Goal: Information Seeking & Learning: Learn about a topic

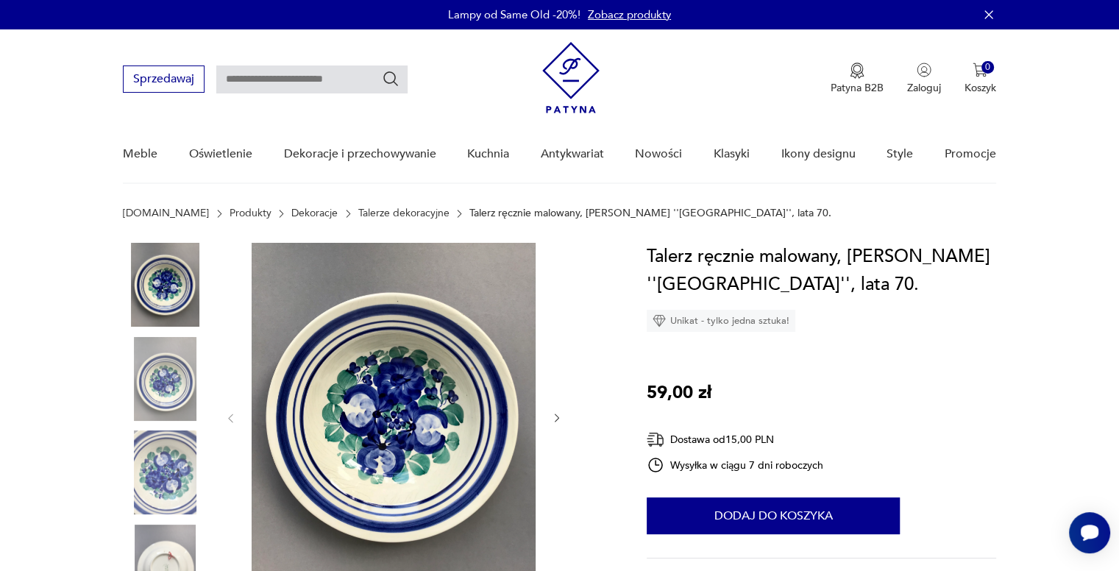
click at [172, 285] on img at bounding box center [165, 285] width 84 height 84
click at [171, 379] on img at bounding box center [165, 379] width 84 height 84
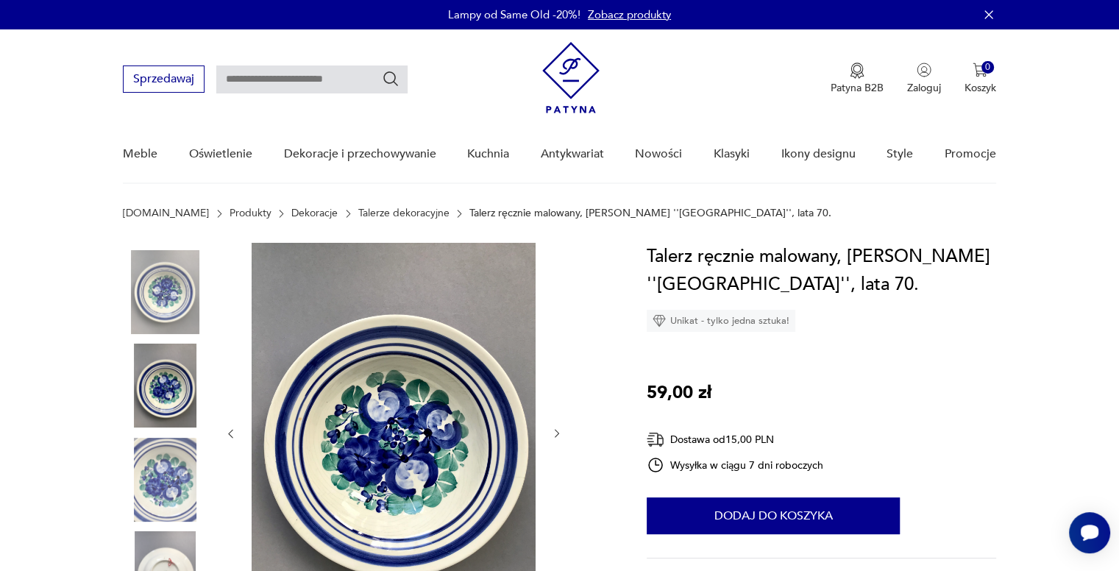
click at [180, 481] on img at bounding box center [165, 480] width 84 height 84
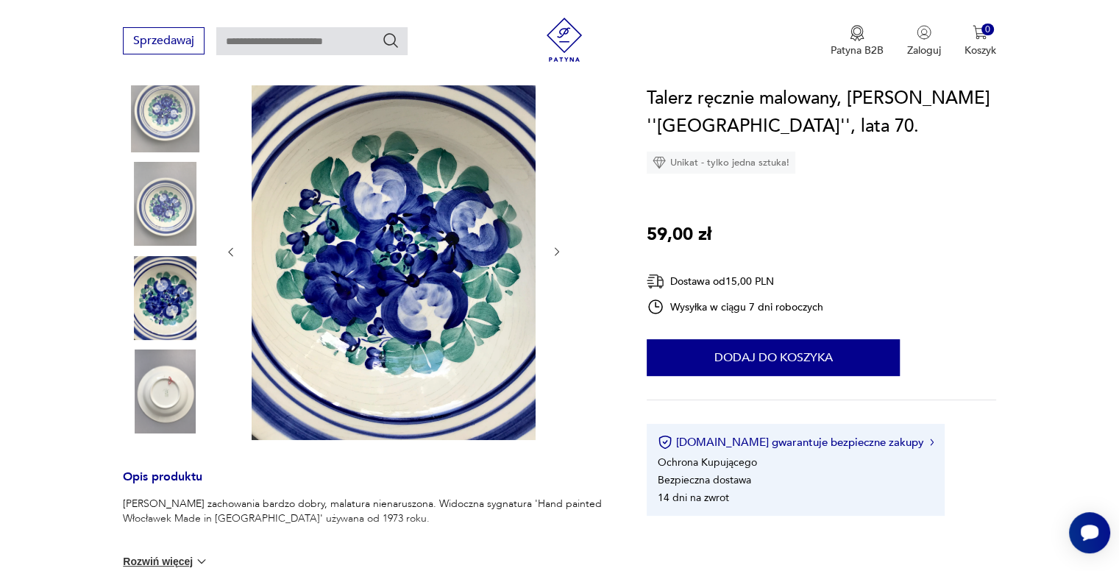
scroll to position [221, 0]
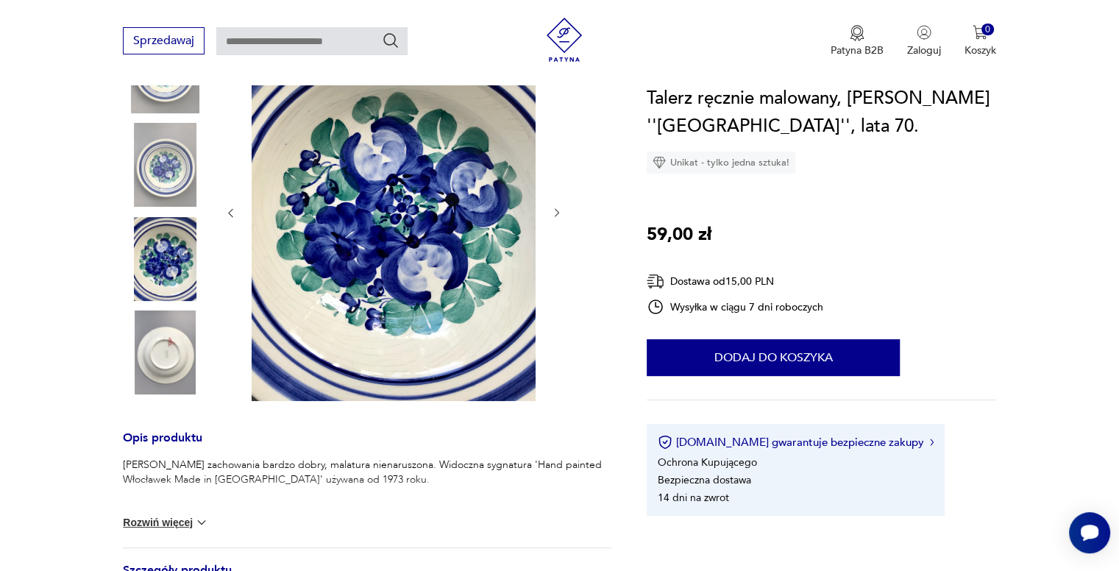
click at [174, 366] on img at bounding box center [165, 353] width 84 height 84
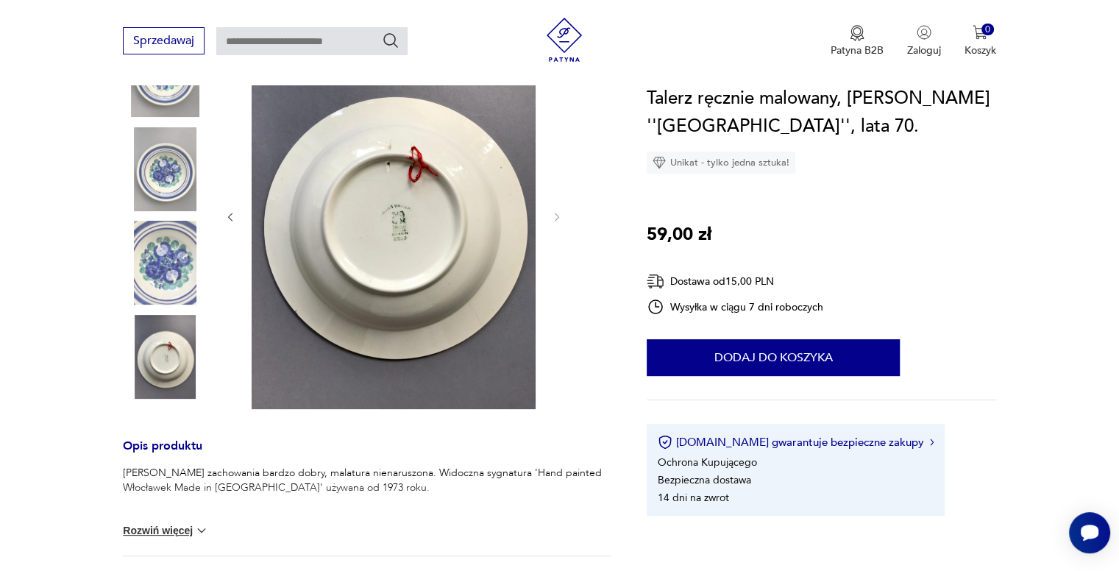
click at [182, 274] on img at bounding box center [165, 263] width 84 height 84
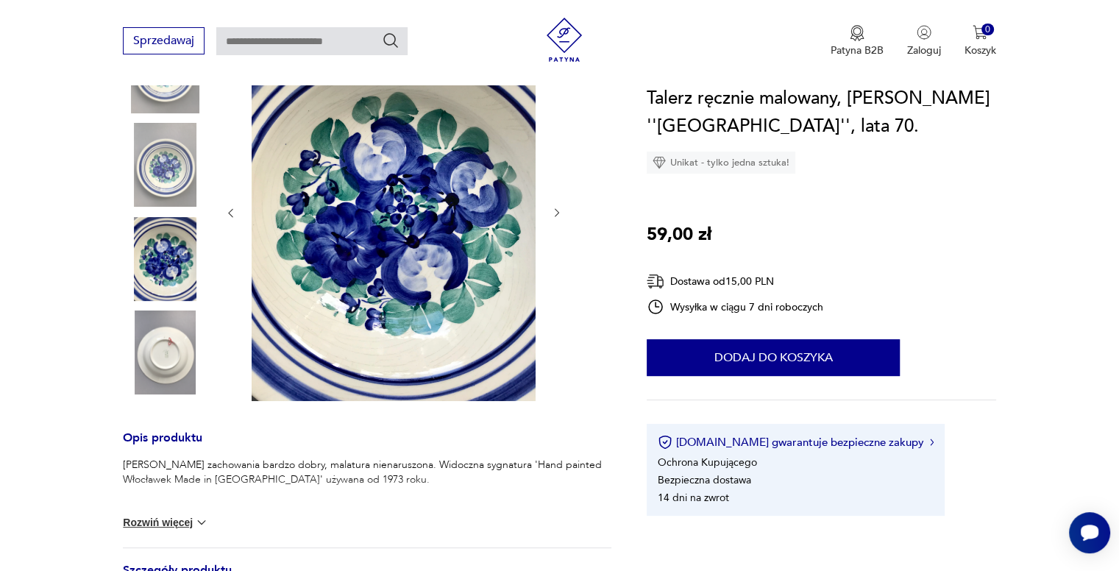
click at [190, 516] on button "Rozwiń więcej" at bounding box center [165, 522] width 85 height 15
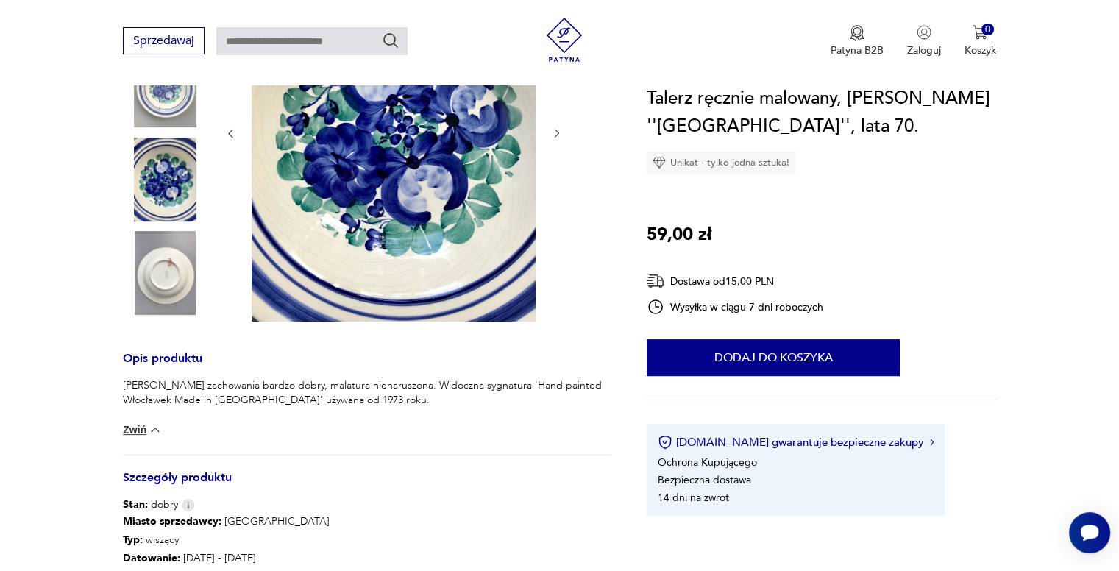
scroll to position [515, 0]
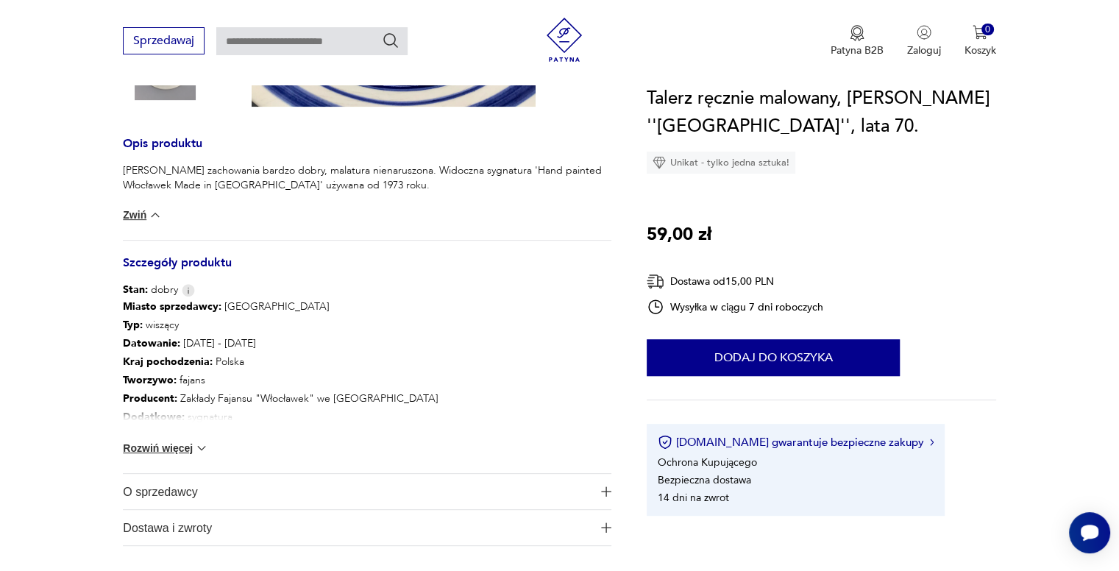
click at [173, 446] on button "Rozwiń więcej" at bounding box center [165, 448] width 85 height 15
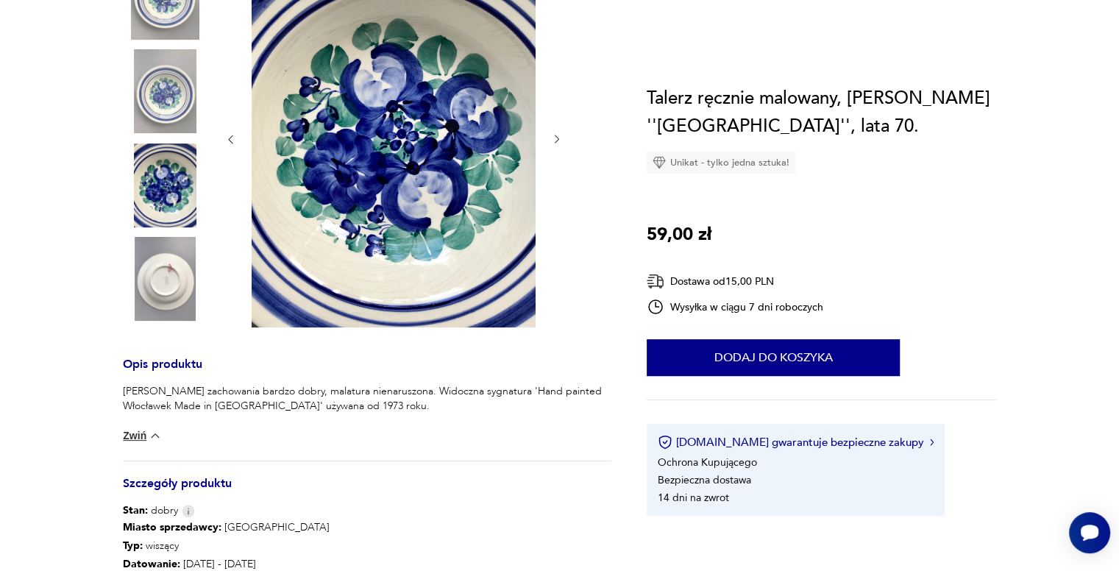
scroll to position [74, 0]
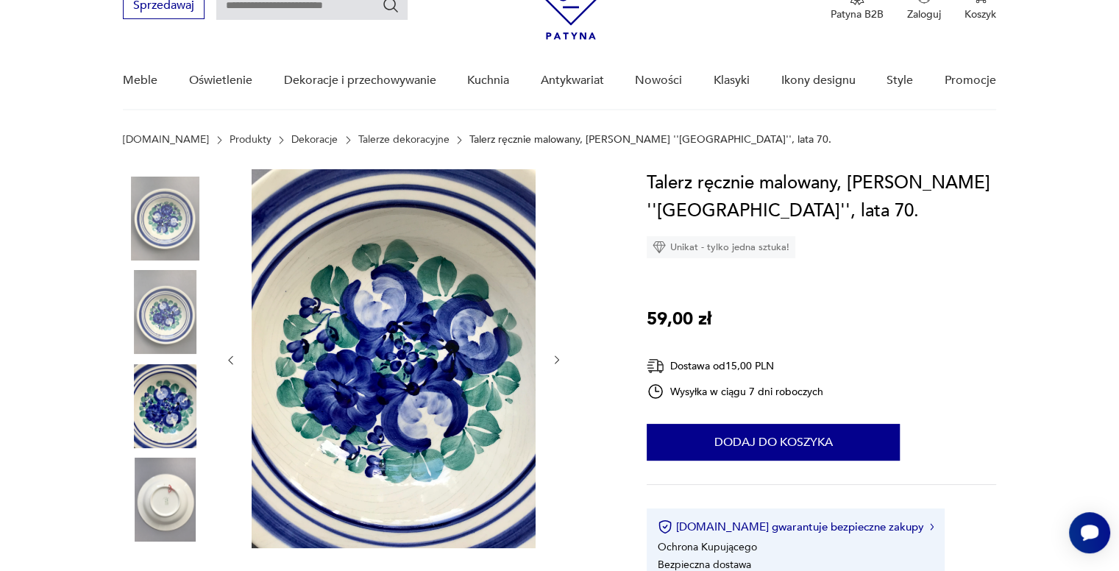
click at [193, 302] on img at bounding box center [165, 312] width 84 height 84
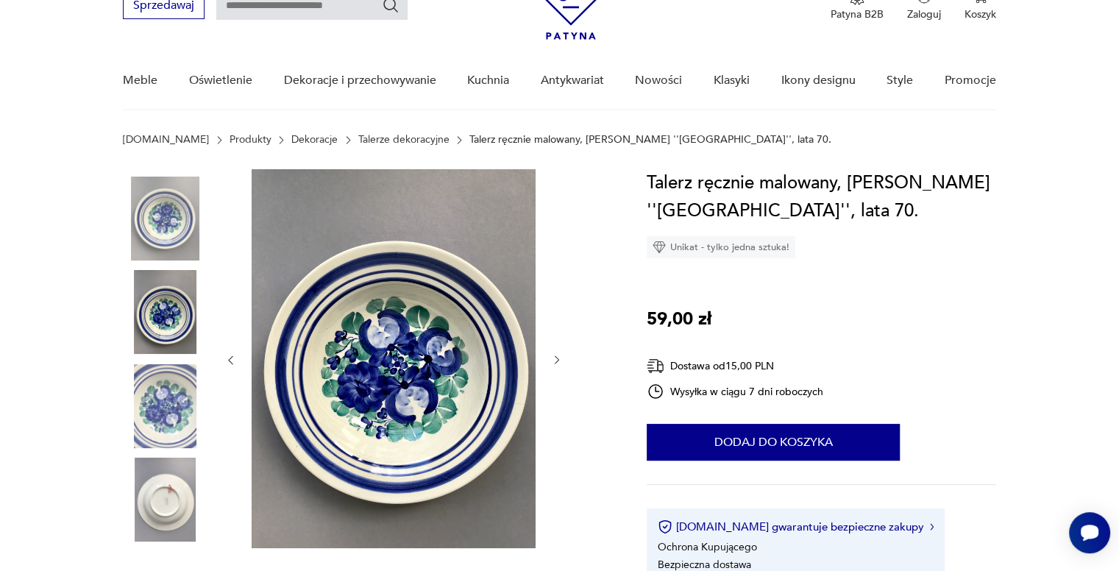
click at [186, 414] on img at bounding box center [165, 406] width 84 height 84
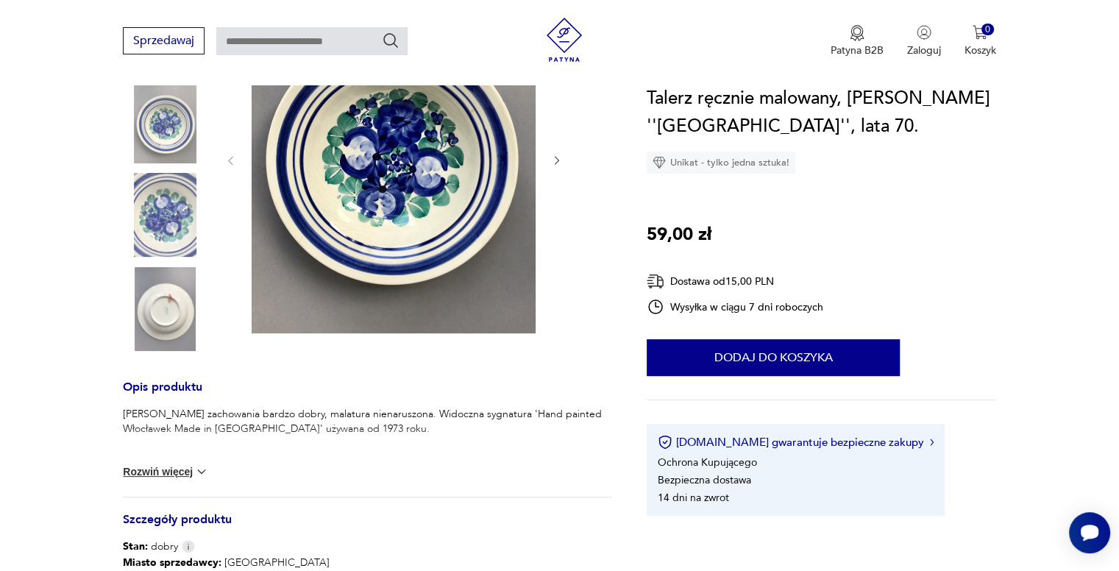
scroll to position [147, 0]
